Goal: Task Accomplishment & Management: Complete application form

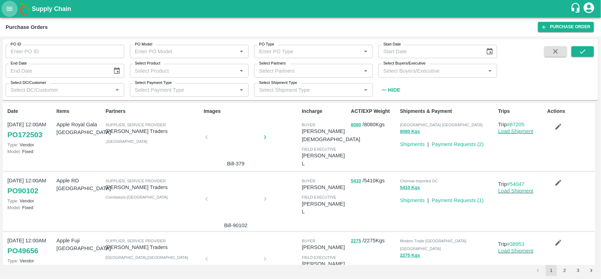
click at [6, 13] on button "open drawer" at bounding box center [9, 9] width 16 height 16
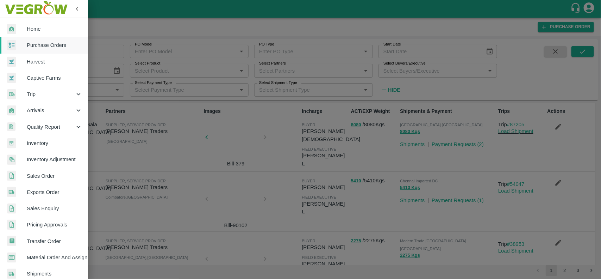
scroll to position [122, 0]
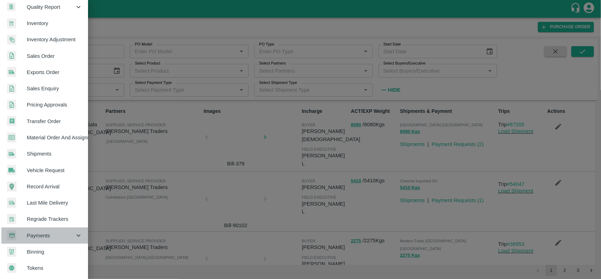
click at [50, 235] on span "Payments" at bounding box center [51, 235] width 48 height 8
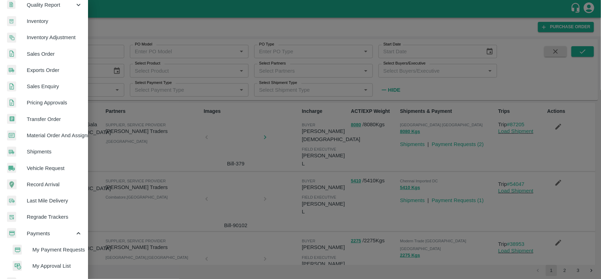
click at [55, 249] on span "My Payment Requests" at bounding box center [57, 249] width 50 height 8
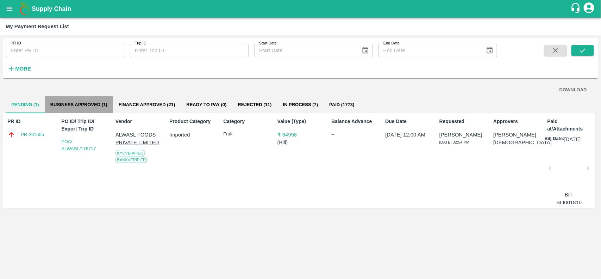
click at [80, 103] on button "Business Approved (1)" at bounding box center [79, 104] width 68 height 17
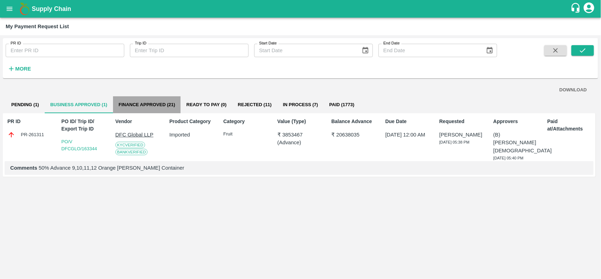
click at [142, 101] on button "Finance Approved (21)" at bounding box center [147, 104] width 68 height 17
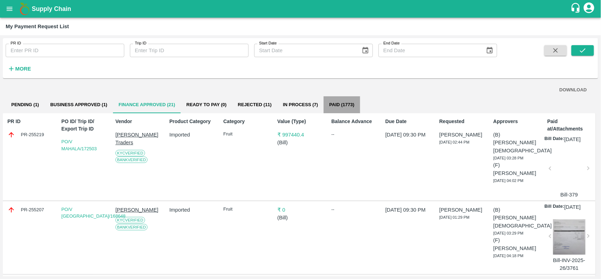
click at [342, 100] on button "Paid (1773)" at bounding box center [342, 104] width 36 height 17
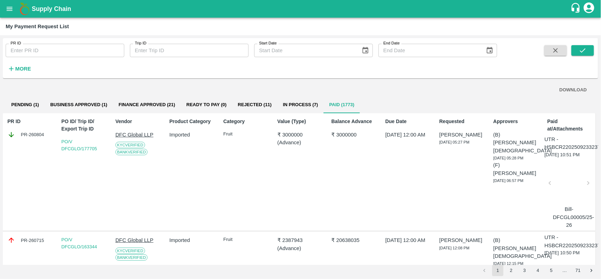
click at [68, 145] on div "PO/V DFCGLO/177705" at bounding box center [84, 145] width 46 height 14
click at [69, 146] on link "PO/V DFCGLO/177705" at bounding box center [79, 145] width 36 height 12
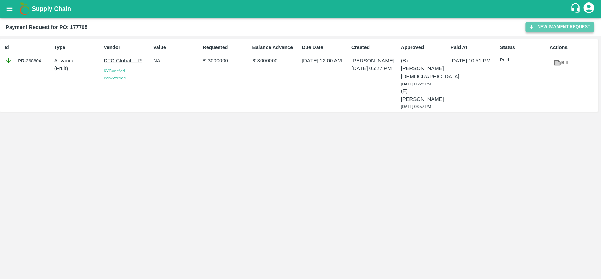
click at [545, 26] on button "New Payment Request" at bounding box center [560, 27] width 68 height 10
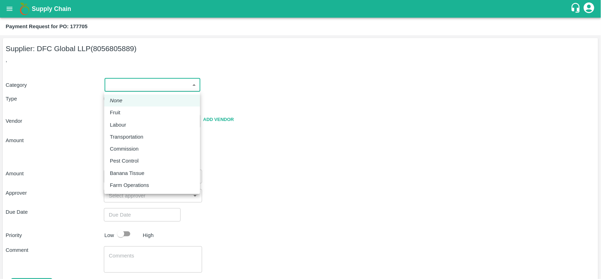
click at [175, 87] on body "Supply Chain Payment Request for PO: 177705 Supplier: DFC Global LLP (805680588…" at bounding box center [300, 139] width 601 height 279
click at [138, 112] on div "Fruit" at bounding box center [152, 112] width 85 height 8
type input "1"
type input "DFC Global LLP - 8056805889(Supplier)"
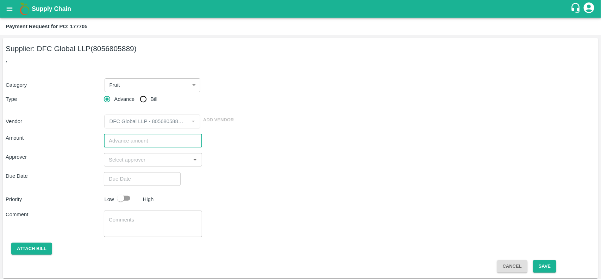
click at [126, 138] on input "number" at bounding box center [153, 140] width 98 height 13
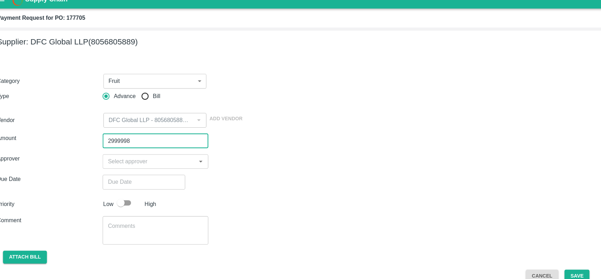
click at [196, 137] on input "2999998" at bounding box center [153, 140] width 98 height 13
click at [196, 137] on input "2999999" at bounding box center [153, 140] width 98 height 13
type input "3000000"
click at [196, 137] on input "3000000" at bounding box center [153, 140] width 98 height 13
click at [150, 165] on div "​" at bounding box center [153, 159] width 98 height 13
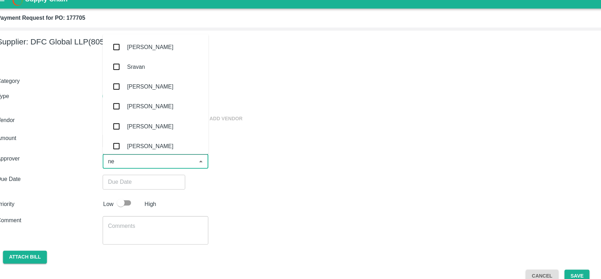
type input "nee"
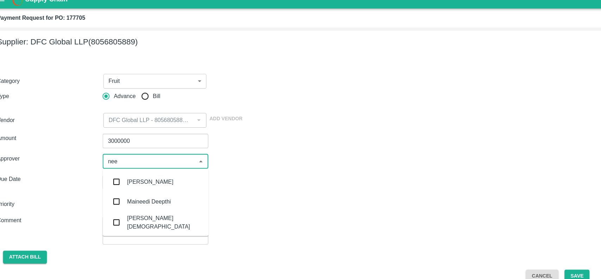
click at [146, 214] on div "[PERSON_NAME][DEMOGRAPHIC_DATA]" at bounding box center [161, 216] width 70 height 16
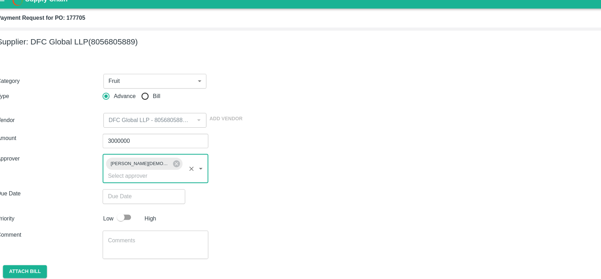
type input "DD/MM/YYYY hh:mm aa"
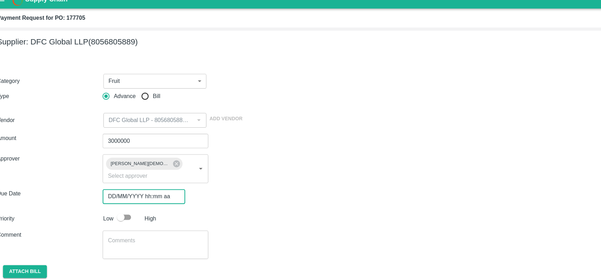
click at [140, 185] on input "DD/MM/YYYY hh:mm aa" at bounding box center [140, 191] width 72 height 13
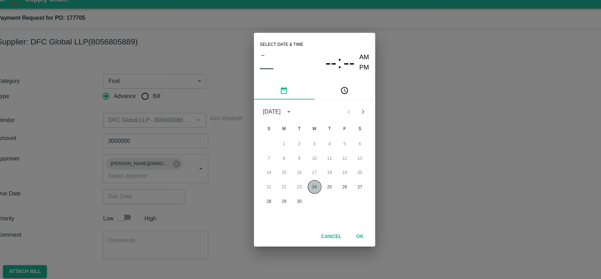
click at [304, 185] on button "24" at bounding box center [300, 183] width 13 height 13
type input "[DATE] 12:00 AM"
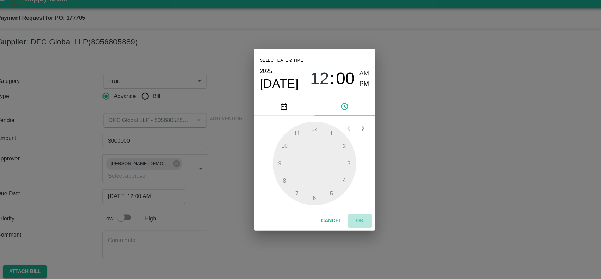
click at [343, 216] on button "OK" at bounding box center [343, 215] width 23 height 12
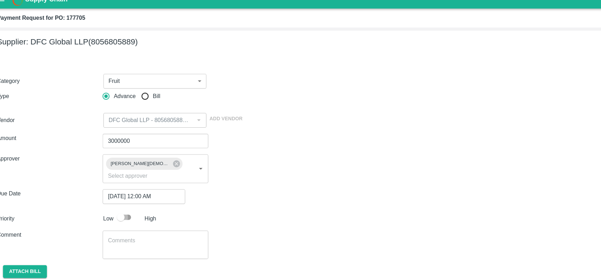
click at [123, 205] on input "checkbox" at bounding box center [121, 211] width 40 height 13
checkbox input "true"
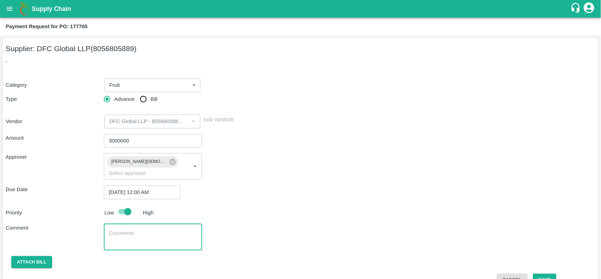
click at [128, 229] on textarea at bounding box center [153, 236] width 88 height 15
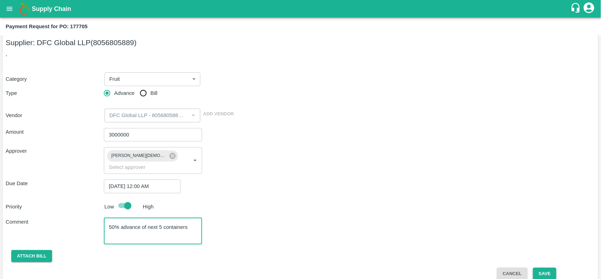
type textarea "50% advance of next 5 containers"
click at [542, 267] on button "Save" at bounding box center [544, 273] width 23 height 12
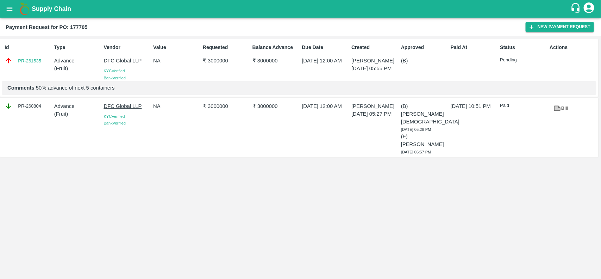
drag, startPoint x: 542, startPoint y: 259, endPoint x: 578, endPoint y: 248, distance: 38.1
click at [578, 248] on div "Id PR-261535 Type Advance ( Fruit ) Vendor DFC Global LLP KYC Verified Bank Ver…" at bounding box center [300, 157] width 601 height 242
click at [270, 158] on div "Id PR-261535 Type Advance ( Fruit ) Vendor DFC Global LLP KYC Verified Bank Ver…" at bounding box center [300, 157] width 601 height 242
click at [14, 9] on button "open drawer" at bounding box center [9, 9] width 16 height 16
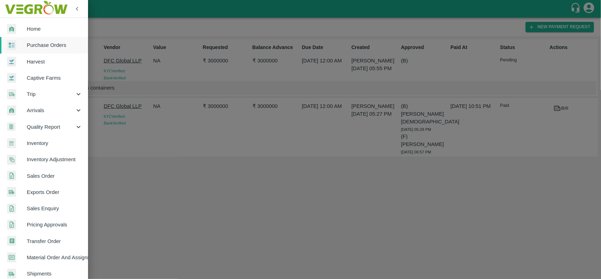
click at [459, 168] on div at bounding box center [300, 139] width 601 height 279
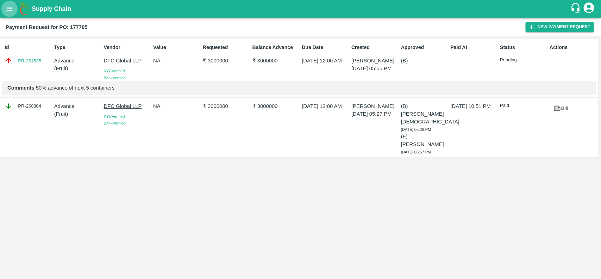
click at [8, 15] on button "open drawer" at bounding box center [9, 9] width 16 height 16
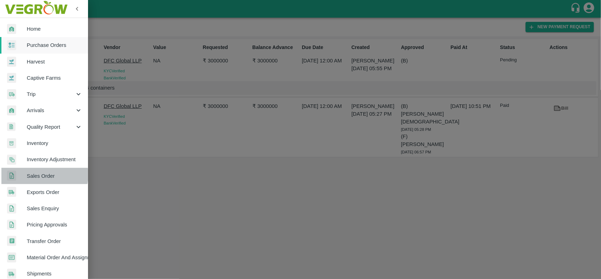
click at [42, 174] on span "Sales Order" at bounding box center [55, 176] width 56 height 8
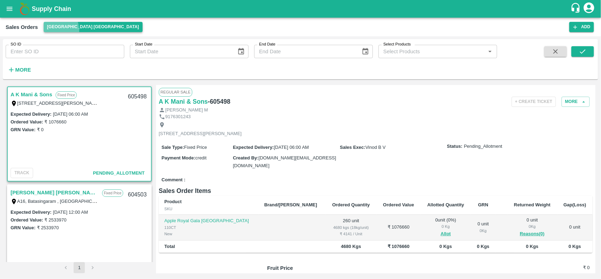
click at [48, 31] on button "[GEOGRAPHIC_DATA] [GEOGRAPHIC_DATA]" at bounding box center [93, 27] width 99 height 10
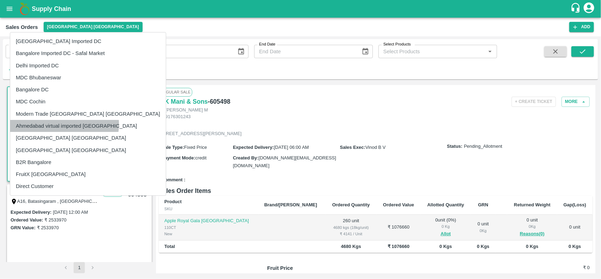
click at [64, 124] on li "Ahmedabad virtual imported [GEOGRAPHIC_DATA]" at bounding box center [88, 126] width 156 height 12
